Goal: Communication & Community: Answer question/provide support

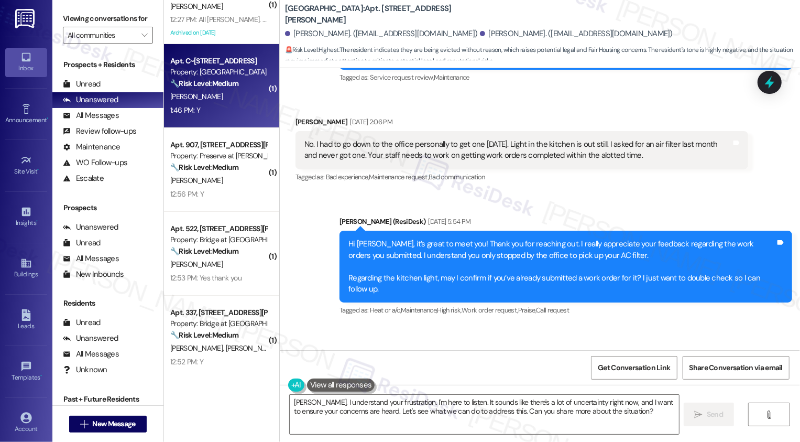
scroll to position [152, 0]
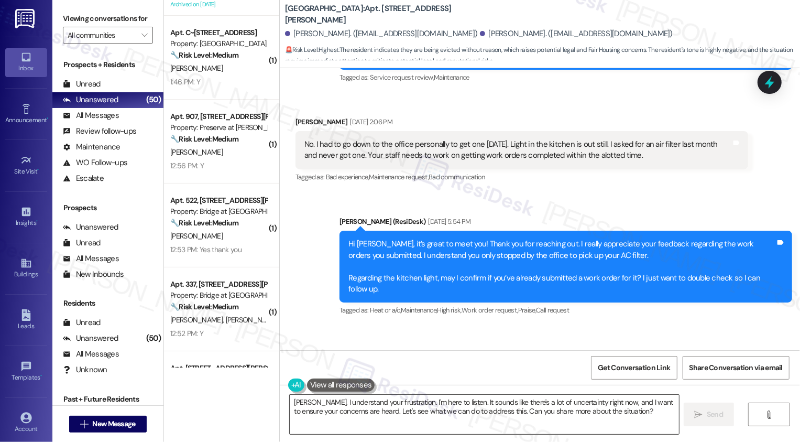
click at [309, 429] on textarea "[PERSON_NAME], I understand your frustration. I'm here to listen. It sounds lik…" at bounding box center [484, 414] width 389 height 39
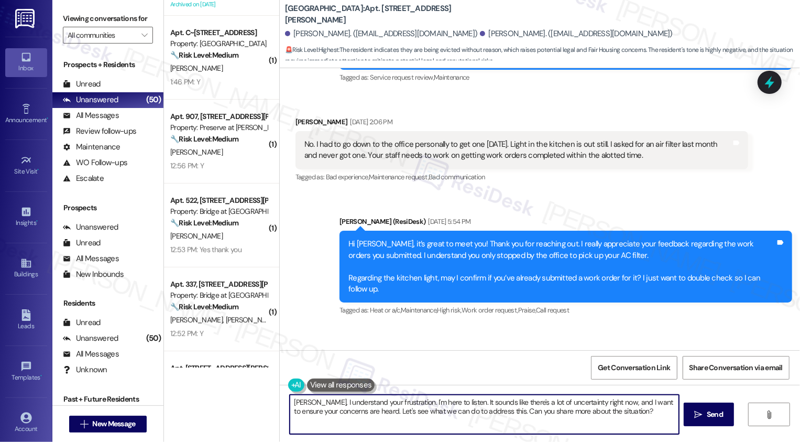
click at [333, 421] on textarea "[PERSON_NAME], I understand your frustration. I'm here to listen. It sounds lik…" at bounding box center [484, 414] width 389 height 39
click at [370, 415] on textarea "[PERSON_NAME], I understand your frustration. I'm here to listen. It sounds lik…" at bounding box center [484, 414] width 389 height 39
click at [398, 410] on textarea "[PERSON_NAME], I understand your frustration. I'm here to listen. It sounds lik…" at bounding box center [484, 414] width 389 height 39
paste textarea "[URL][DOMAIN_NAME]"
type textarea "[URL][DOMAIN_NAME]"
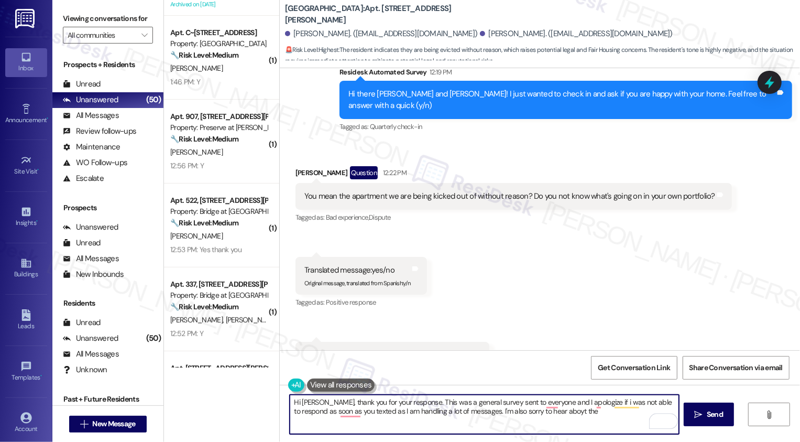
scroll to position [689, 0]
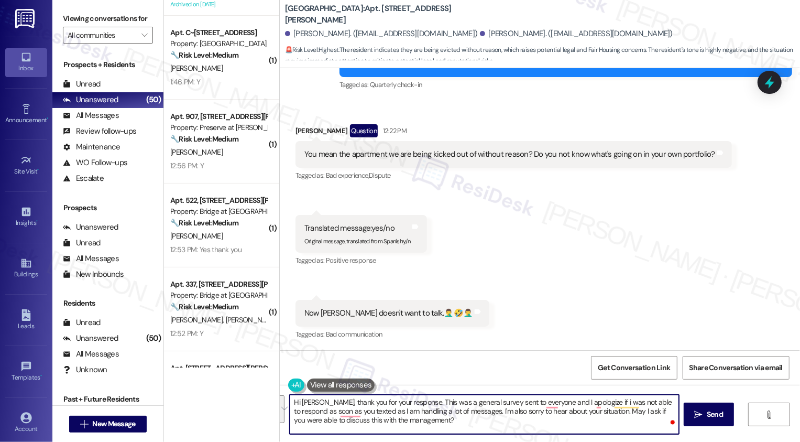
paste textarea "survey was sent out to everyone, and I apologize for not being able to reply ri…"
click at [342, 411] on textarea "Hi [PERSON_NAME], thank you for your response. This survey was sent out to ever…" at bounding box center [484, 414] width 389 height 39
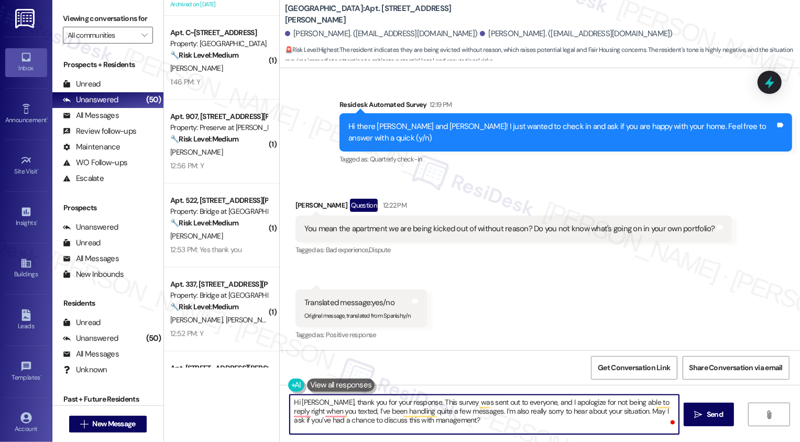
scroll to position [616, 0]
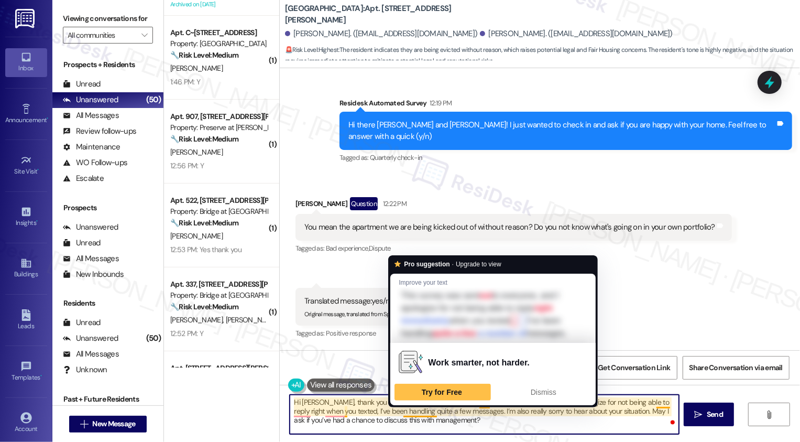
click at [441, 418] on textarea "Hi [PERSON_NAME], thank you for your response. This survey was sent out to ever…" at bounding box center [484, 414] width 389 height 39
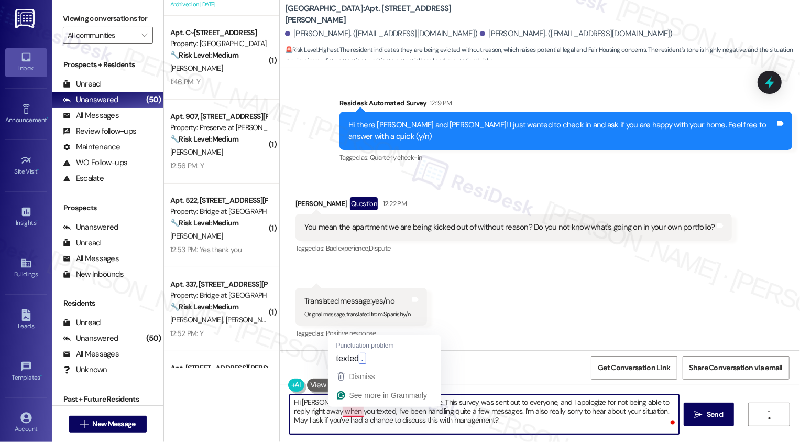
click at [347, 410] on textarea "Hi [PERSON_NAME], thank you for your response. This survey was sent out to ever…" at bounding box center [484, 414] width 389 height 39
click at [383, 412] on textarea "Hi [PERSON_NAME], thank you for your response. This survey was sent out to ever…" at bounding box center [484, 414] width 389 height 39
click at [318, 415] on textarea "Hi [PERSON_NAME], thank you for your response. This survey was sent out to ever…" at bounding box center [484, 414] width 389 height 39
click at [462, 422] on textarea "Hi [PERSON_NAME], thank you for your response. This survey was sent out to ever…" at bounding box center [484, 414] width 389 height 39
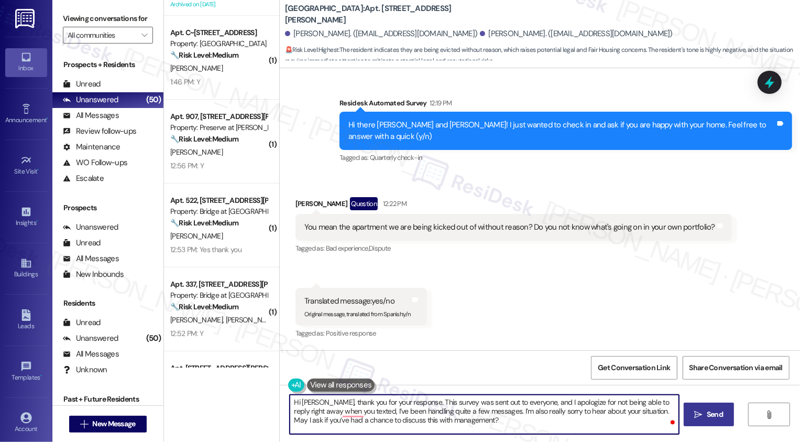
click at [701, 412] on icon "" at bounding box center [699, 414] width 8 height 8
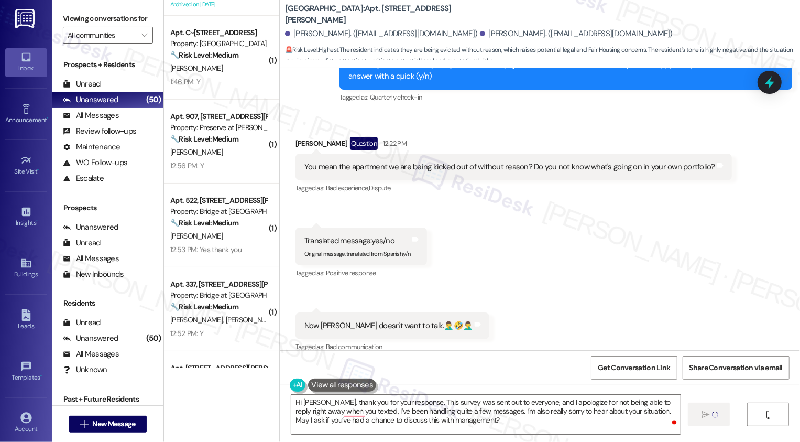
scroll to position [689, 0]
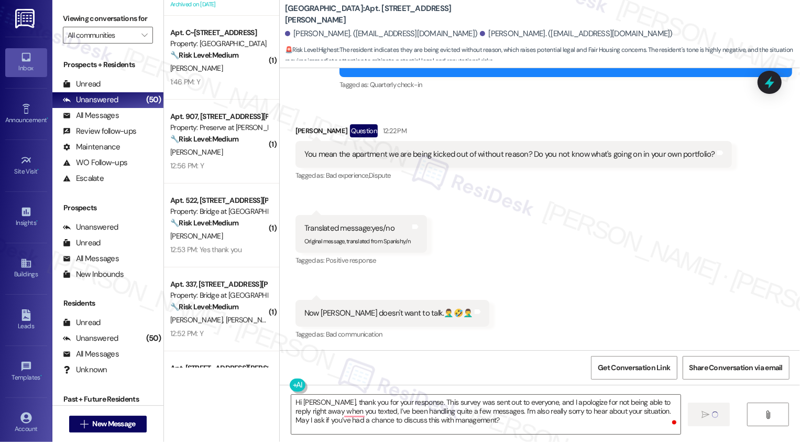
type textarea "Fetching suggested responses. Please feel free to read through the conversation…"
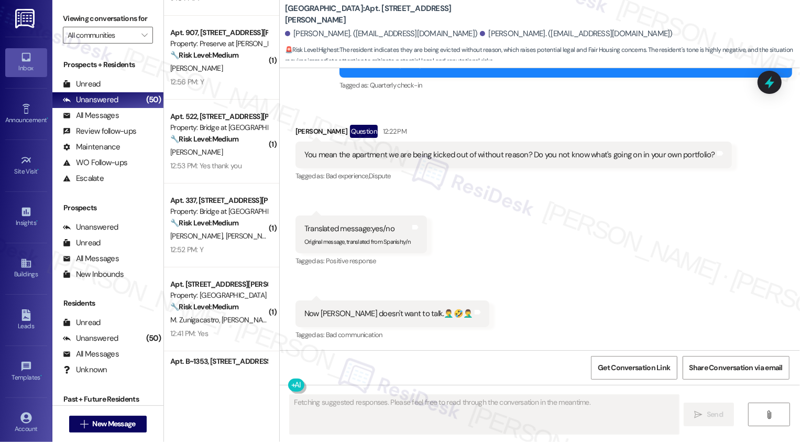
scroll to position [784, 0]
